Goal: Transaction & Acquisition: Purchase product/service

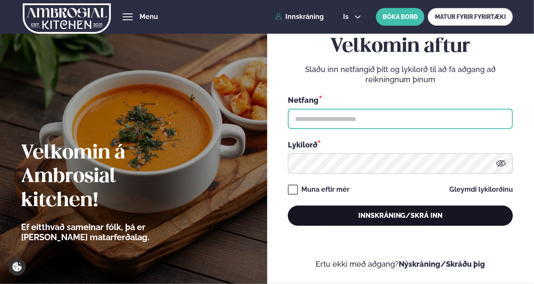
type input "**********"
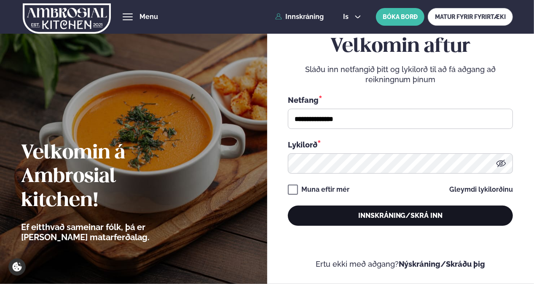
click at [370, 214] on button "Innskráning/Skrá inn" at bounding box center [400, 216] width 225 height 20
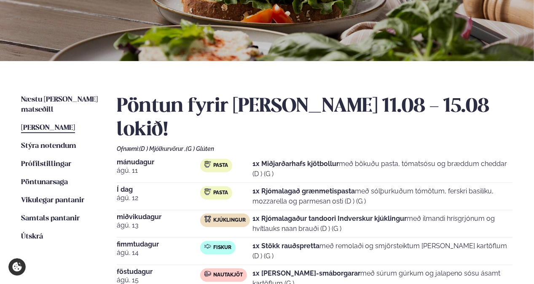
scroll to position [124, 0]
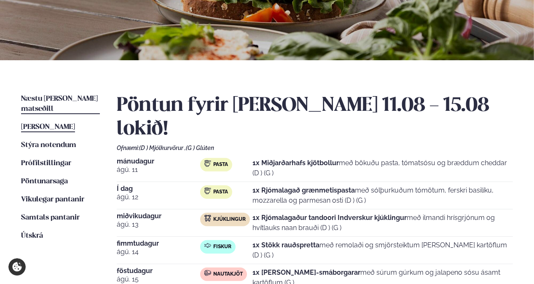
click at [50, 100] on span "Næstu [PERSON_NAME] matseðill" at bounding box center [59, 103] width 77 height 17
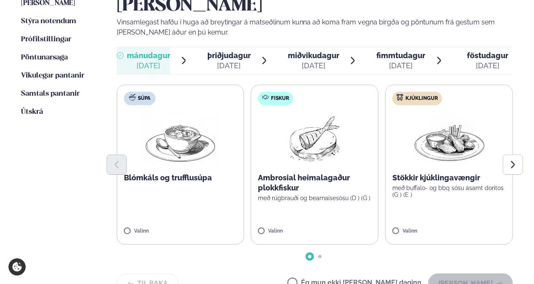
scroll to position [248, 0]
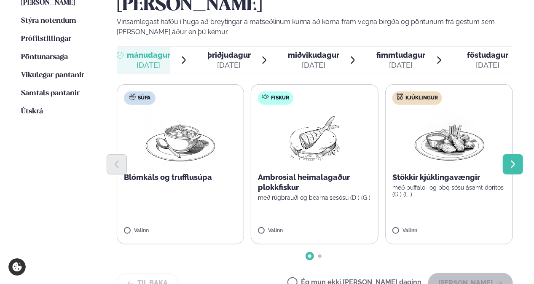
click at [510, 154] on button "Next slide" at bounding box center [513, 164] width 20 height 20
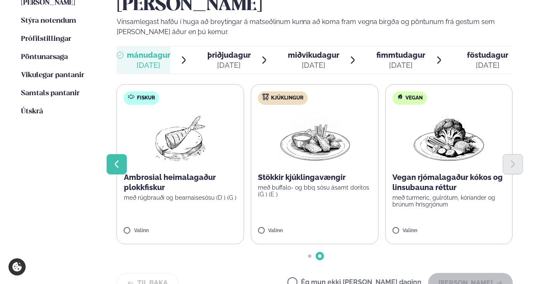
click at [113, 160] on icon "Previous slide" at bounding box center [116, 164] width 9 height 9
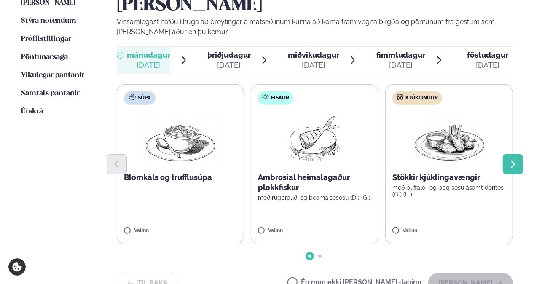
click at [505, 154] on button "Next slide" at bounding box center [513, 164] width 20 height 20
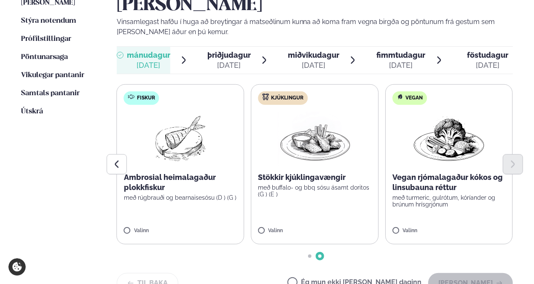
click at [470, 228] on div "Valinn" at bounding box center [449, 231] width 113 height 7
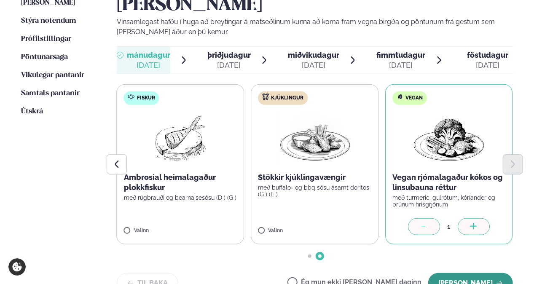
click at [477, 273] on button "[PERSON_NAME]" at bounding box center [470, 283] width 85 height 20
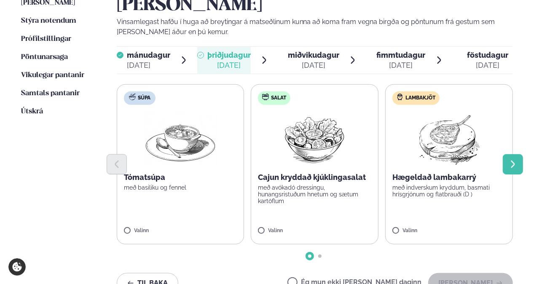
click at [518, 154] on button "Next slide" at bounding box center [513, 164] width 20 height 20
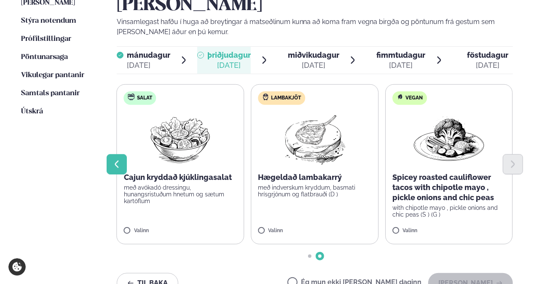
click at [113, 160] on icon "Previous slide" at bounding box center [116, 164] width 9 height 9
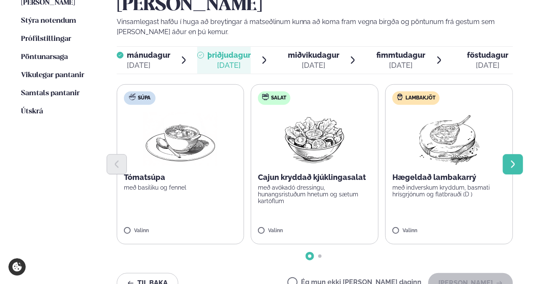
click at [511, 160] on icon "Next slide" at bounding box center [513, 164] width 9 height 9
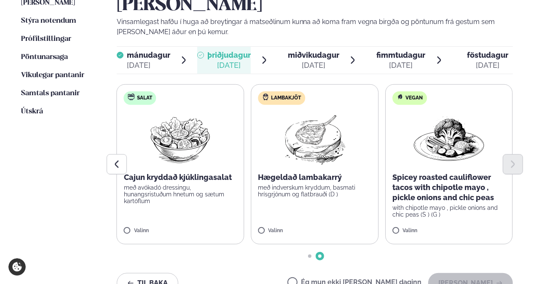
click at [408, 205] on p "with chipotle mayo , pickle onions and chic peas (S ) (G )" at bounding box center [449, 211] width 113 height 13
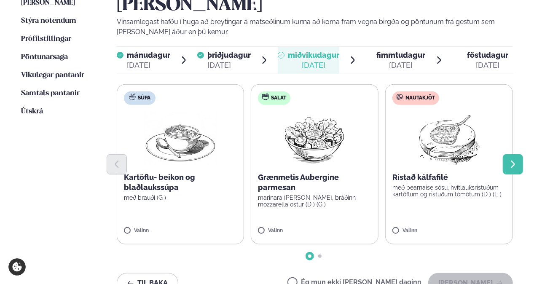
click at [512, 161] on icon "Next slide" at bounding box center [514, 164] width 4 height 7
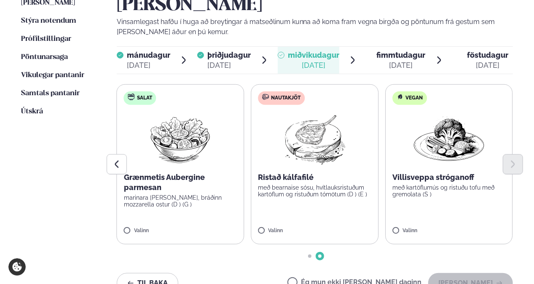
click at [329, 191] on label "Nautakjöt Ristað kálfafilé með bearnaise sósu, hvítlauksristuðum kartöflum og r…" at bounding box center [315, 164] width 128 height 160
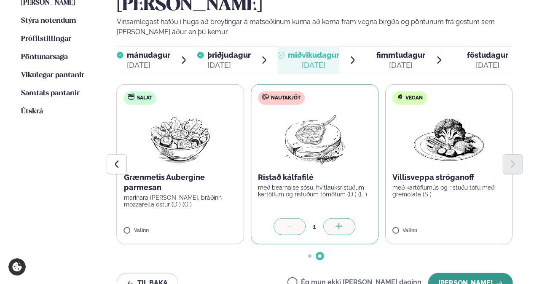
click at [472, 273] on button "[PERSON_NAME]" at bounding box center [470, 283] width 85 height 20
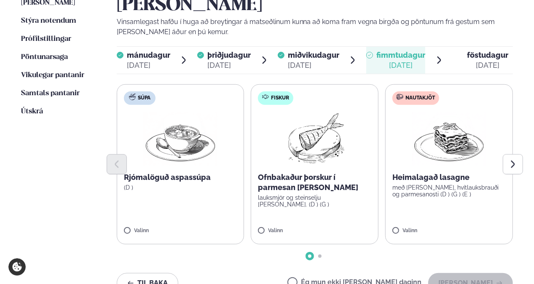
click at [409, 184] on p "með [PERSON_NAME], hvítlauksbrauði og parmesanosti (D ) (G ) (E )" at bounding box center [449, 190] width 113 height 13
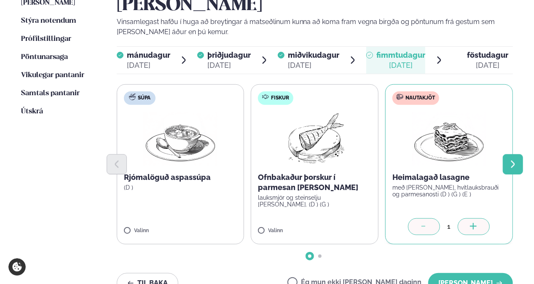
click at [513, 161] on icon "Next slide" at bounding box center [514, 164] width 4 height 7
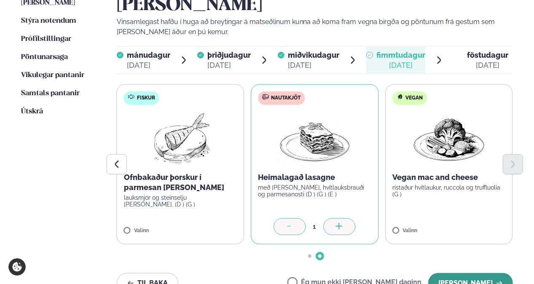
click at [474, 273] on button "[PERSON_NAME]" at bounding box center [470, 283] width 85 height 20
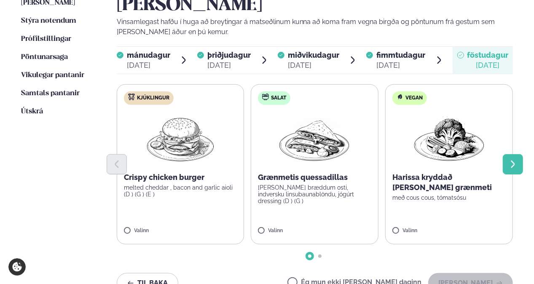
click at [518, 160] on icon "Next slide" at bounding box center [513, 164] width 9 height 9
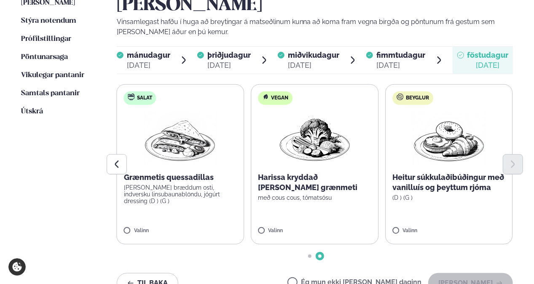
click at [193, 198] on label "Salat Grænmetis quessadillas [PERSON_NAME] bræddum osti, indversku linsubaunabl…" at bounding box center [181, 164] width 128 height 160
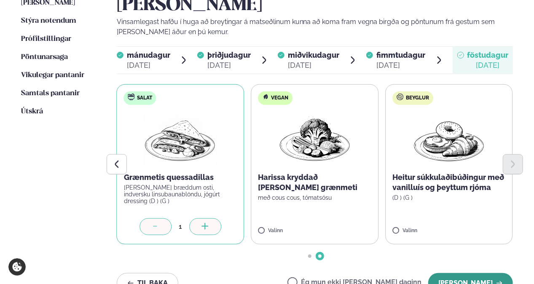
click at [460, 273] on button "[PERSON_NAME]" at bounding box center [470, 283] width 85 height 20
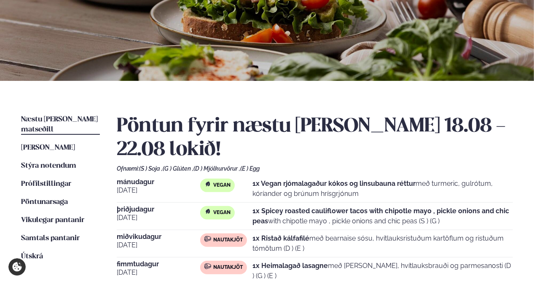
scroll to position [102, 0]
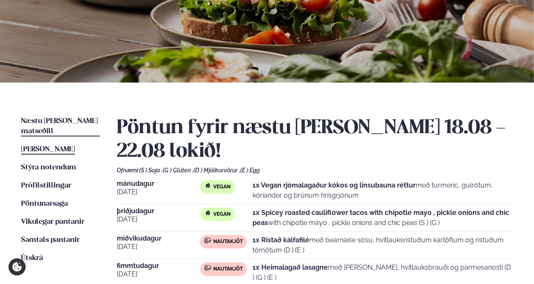
click at [54, 145] on link "[PERSON_NAME] matseðill [PERSON_NAME]" at bounding box center [48, 150] width 54 height 10
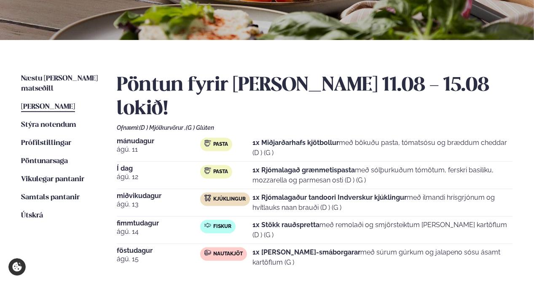
scroll to position [145, 0]
click at [74, 102] on ul "Næstu [PERSON_NAME] matseðill Næsta vika [PERSON_NAME] matseðill Þessa [PERSON_…" at bounding box center [60, 193] width 79 height 240
click at [60, 103] on span "[PERSON_NAME]" at bounding box center [48, 106] width 54 height 7
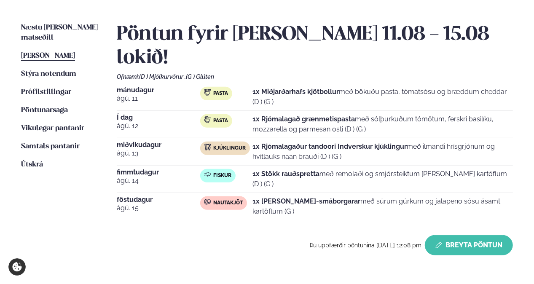
click at [478, 235] on button "Breyta Pöntun" at bounding box center [469, 245] width 88 height 20
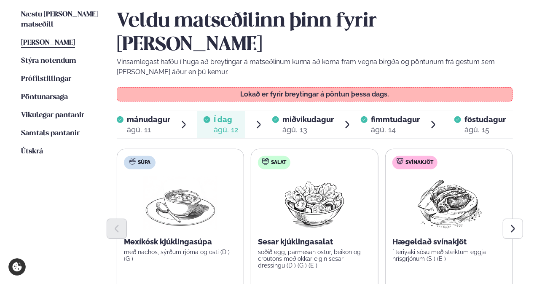
scroll to position [210, 0]
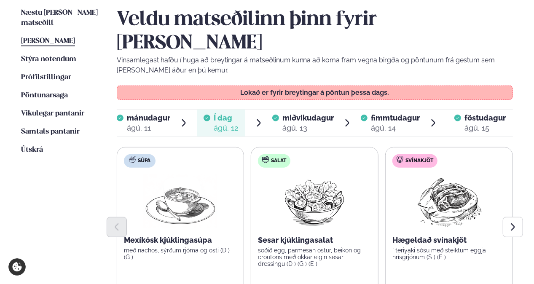
click at [299, 113] on div "Veldu matseðilinn þinn fyrir [PERSON_NAME] Vinsamlegast hafðu í huga að breytin…" at bounding box center [315, 189] width 397 height 362
click at [302, 113] on span "miðvikudagur" at bounding box center [308, 117] width 51 height 9
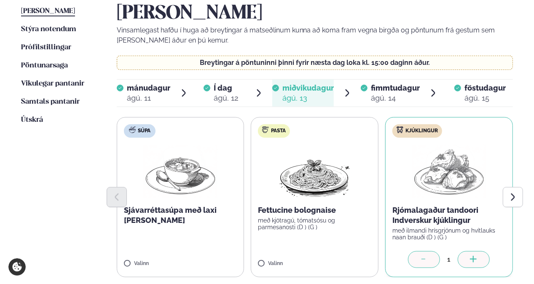
scroll to position [240, 0]
click at [506, 187] on button "Next slide" at bounding box center [513, 197] width 20 height 20
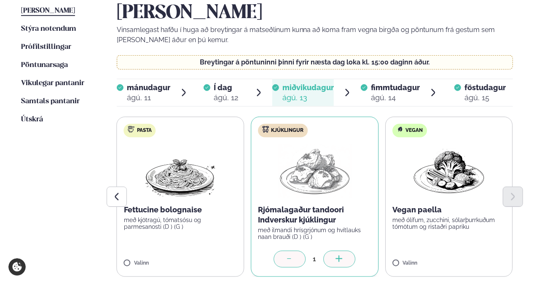
click at [438, 210] on label "Vegan Vegan paella með ólífum, zucchini, sólarþurrkuðum tómötum og ristaðri pap…" at bounding box center [449, 197] width 128 height 160
click at [298, 251] on div at bounding box center [290, 259] width 32 height 17
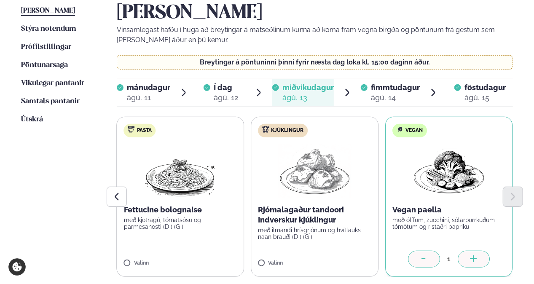
scroll to position [289, 0]
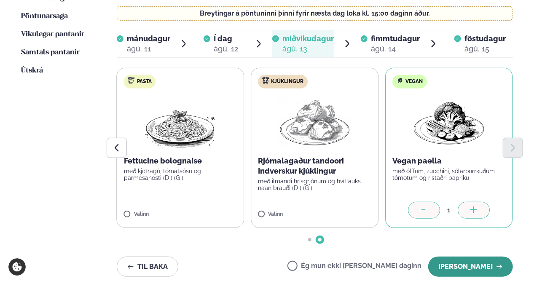
click at [485, 257] on button "[PERSON_NAME]" at bounding box center [470, 267] width 85 height 20
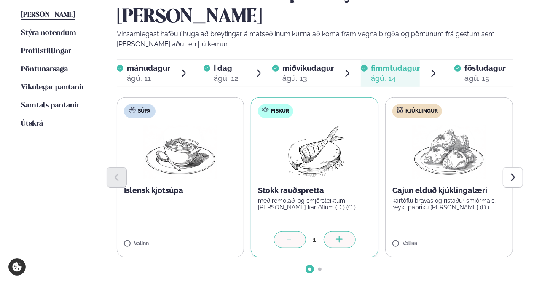
scroll to position [237, 0]
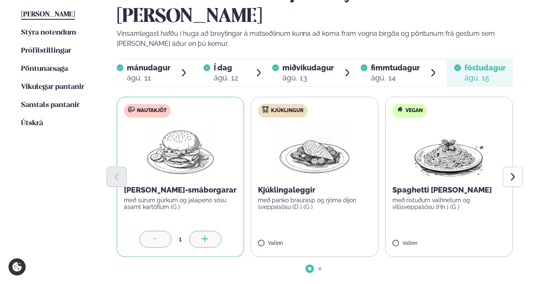
click at [475, 283] on div "Veldu matseðilinn þinn fyrir [PERSON_NAME] Vinsamlegast hafðu í huga að breytin…" at bounding box center [315, 150] width 397 height 338
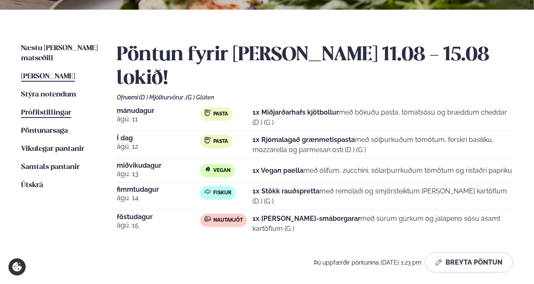
scroll to position [0, 0]
